Goal: Information Seeking & Learning: Find specific fact

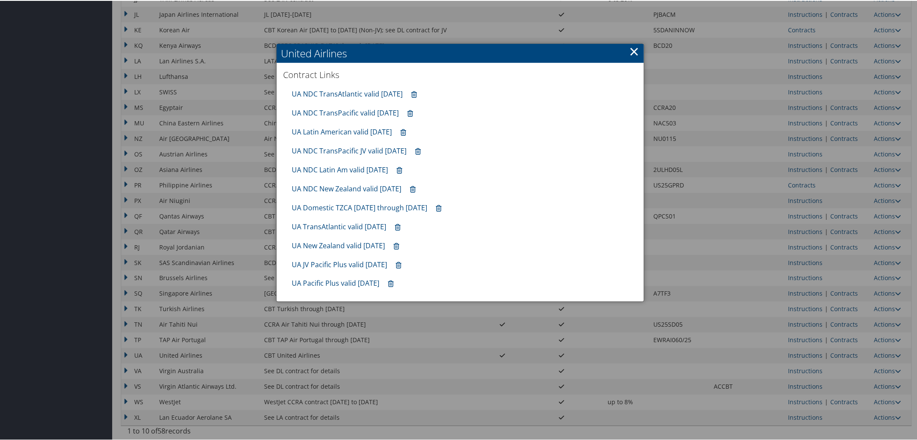
click at [260, 202] on div at bounding box center [460, 220] width 920 height 440
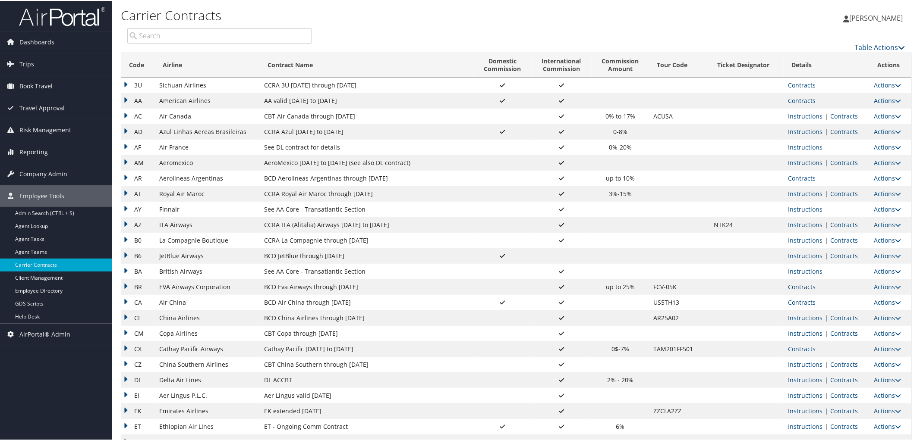
click at [799, 283] on link "Contracts" at bounding box center [802, 286] width 28 height 8
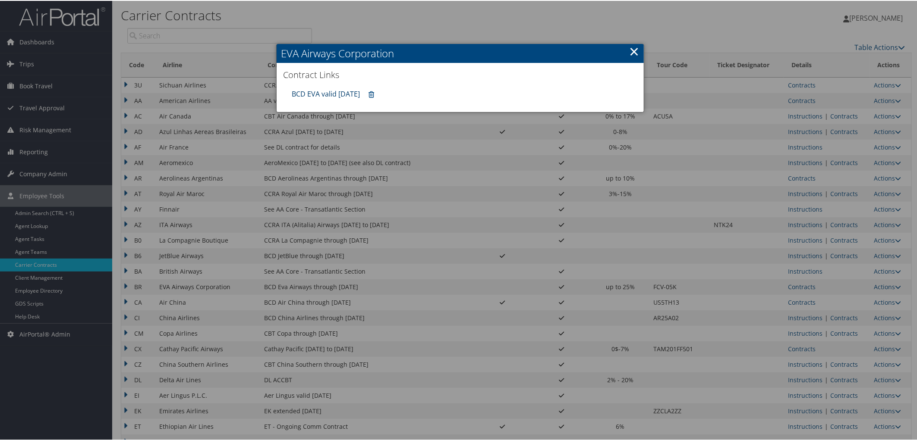
click at [333, 89] on link "BCD EVA valid [DATE]" at bounding box center [326, 92] width 68 height 9
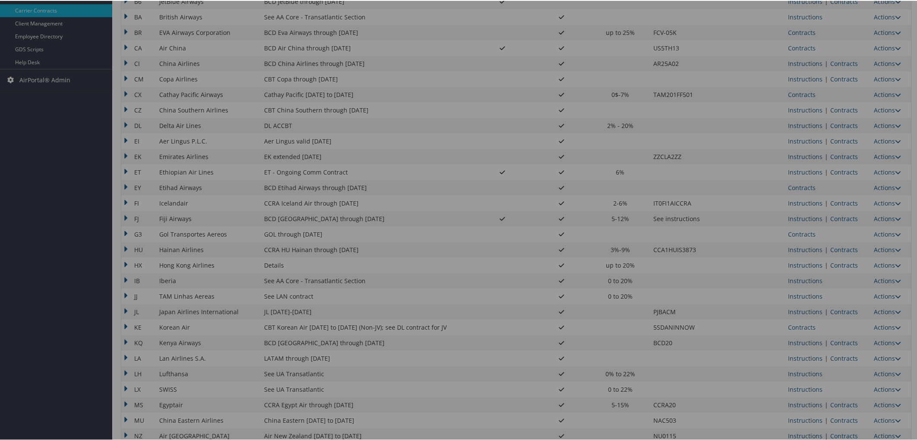
scroll to position [239, 0]
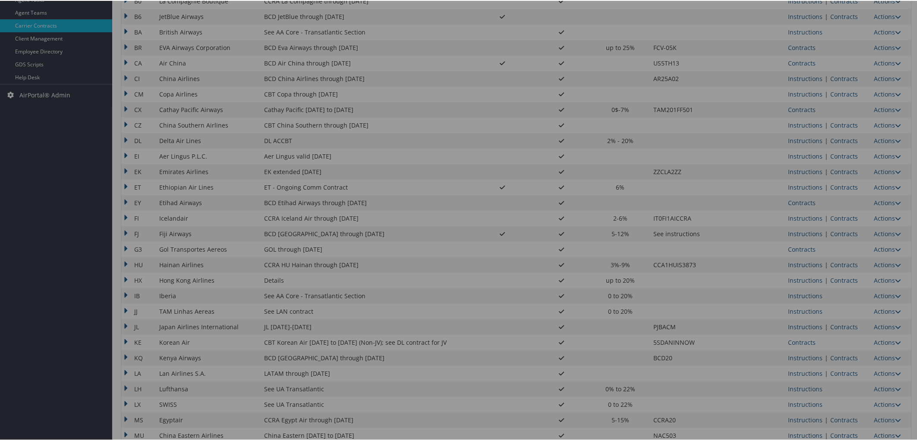
click at [826, 169] on div at bounding box center [460, 220] width 920 height 440
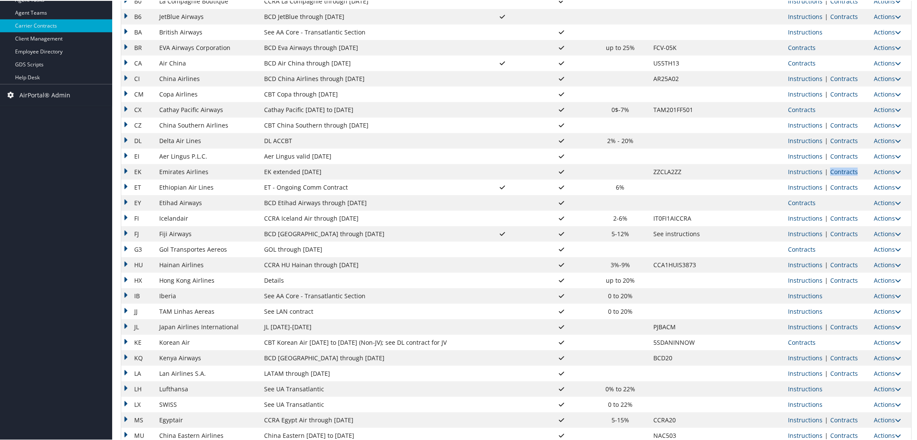
click at [830, 169] on link "Contracts" at bounding box center [844, 171] width 28 height 8
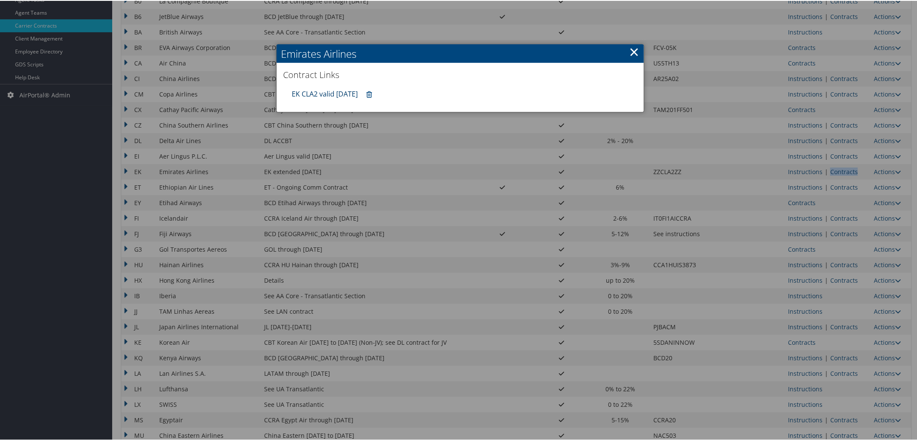
click at [317, 89] on link "EK CLA2 valid [DATE]" at bounding box center [325, 92] width 66 height 9
click at [632, 50] on link "×" at bounding box center [634, 50] width 10 height 17
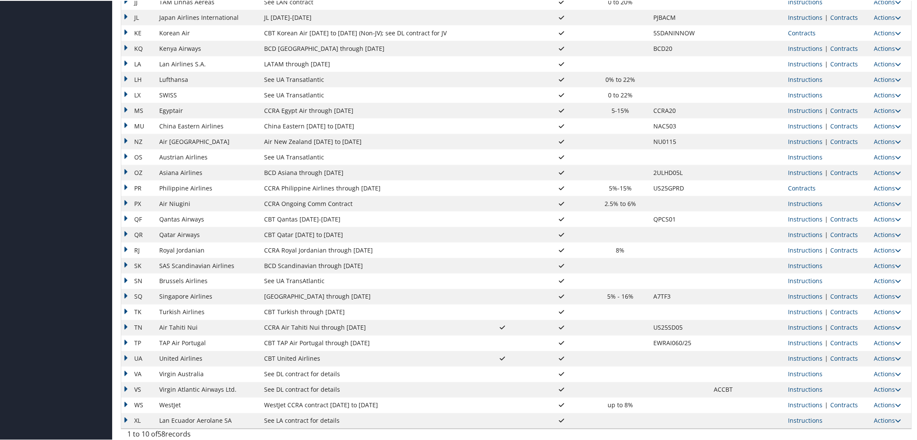
scroll to position [552, 0]
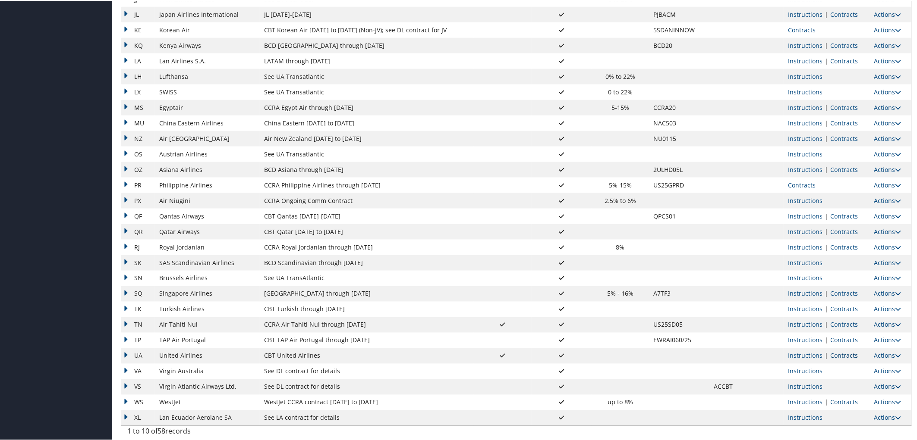
click at [844, 353] on link "Contracts" at bounding box center [844, 355] width 28 height 8
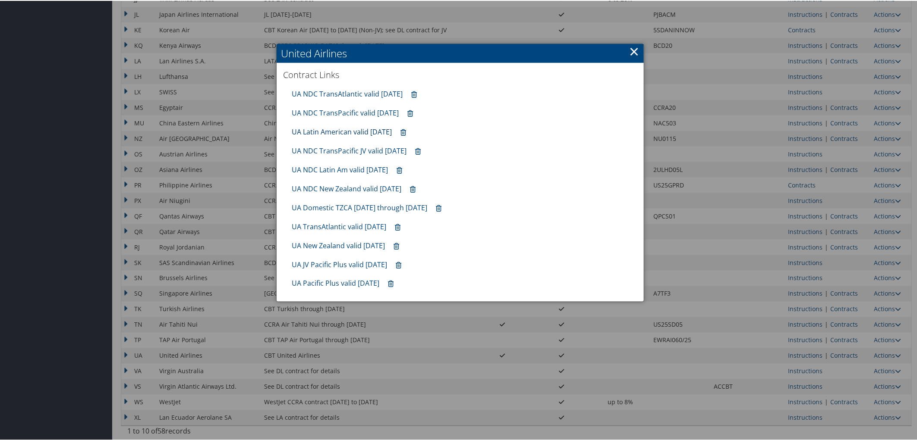
click at [339, 129] on link "UA Latin American valid [DATE]" at bounding box center [342, 130] width 100 height 9
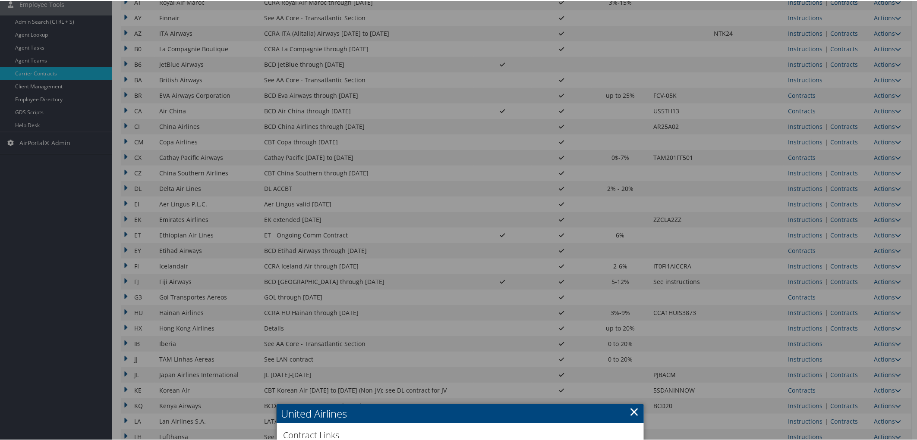
scroll to position [121, 0]
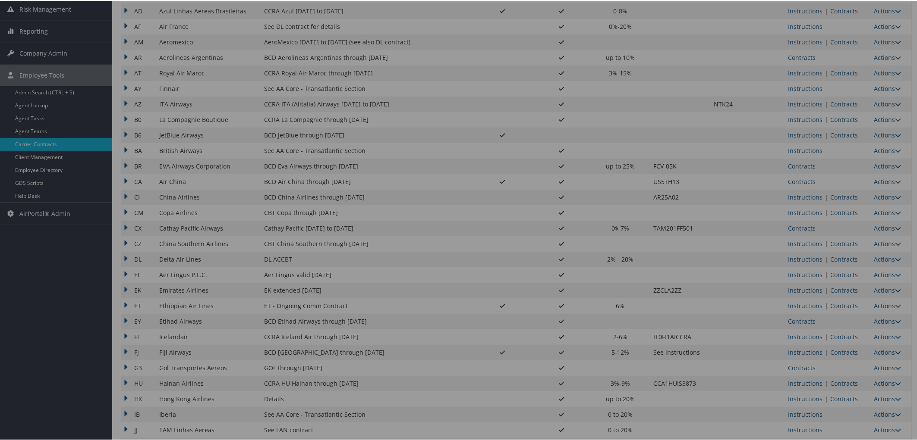
click at [47, 195] on div at bounding box center [460, 220] width 920 height 440
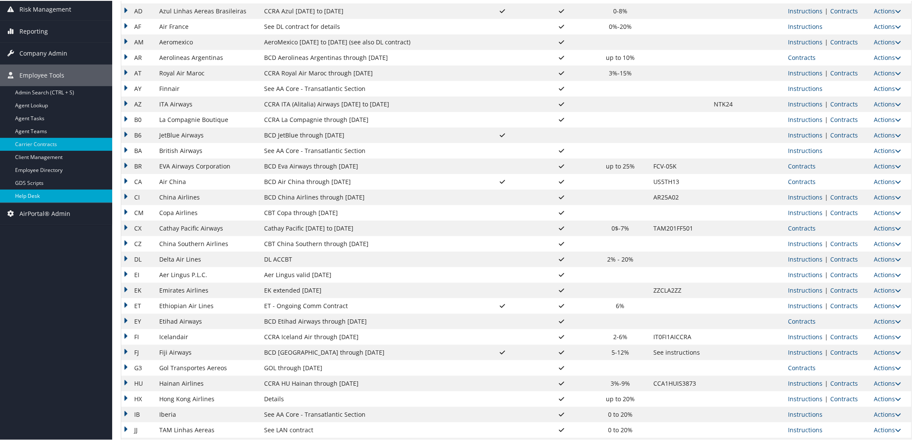
click at [27, 191] on link "Help Desk" at bounding box center [56, 195] width 112 height 13
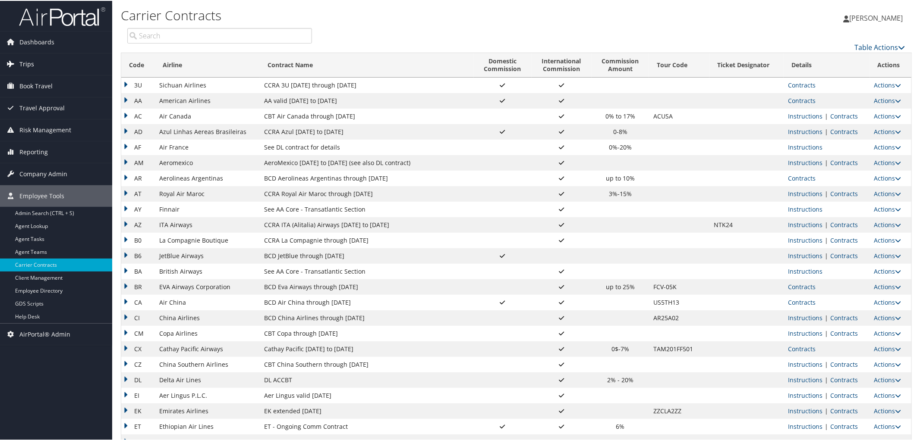
click at [35, 63] on link "Trips" at bounding box center [56, 64] width 112 height 22
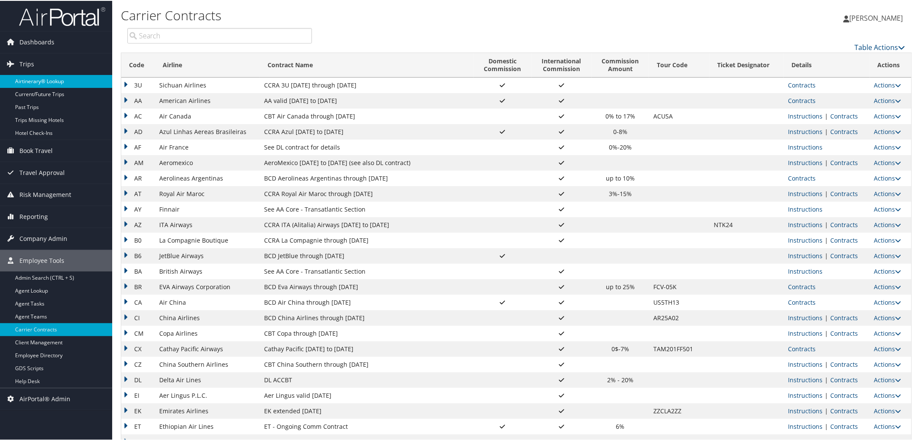
click at [36, 78] on link "Airtinerary® Lookup" at bounding box center [56, 80] width 112 height 13
